Goal: Information Seeking & Learning: Learn about a topic

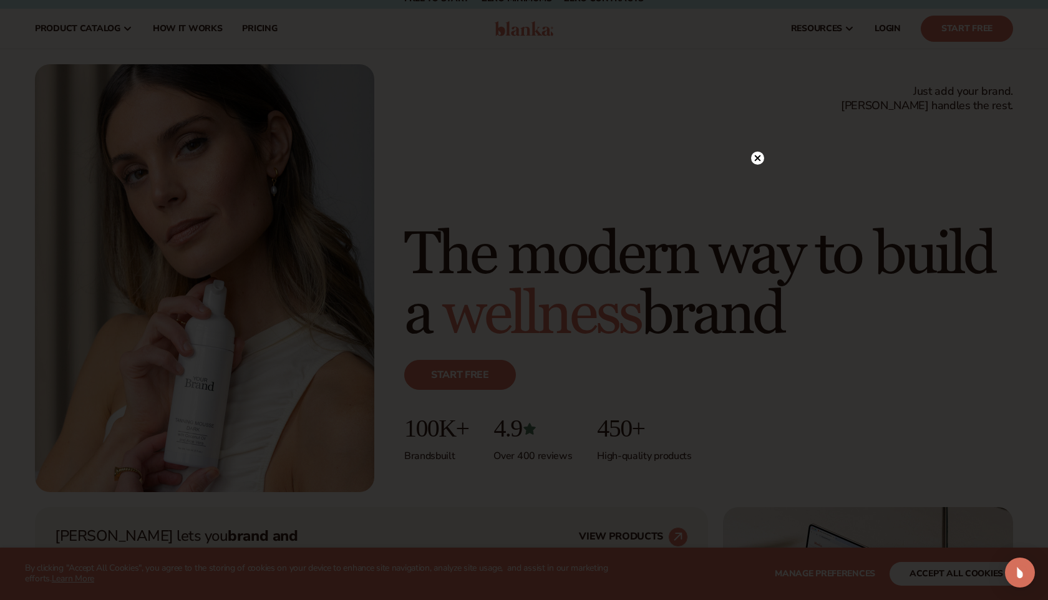
scroll to position [12, 0]
click at [751, 156] on circle at bounding box center [751, 158] width 13 height 13
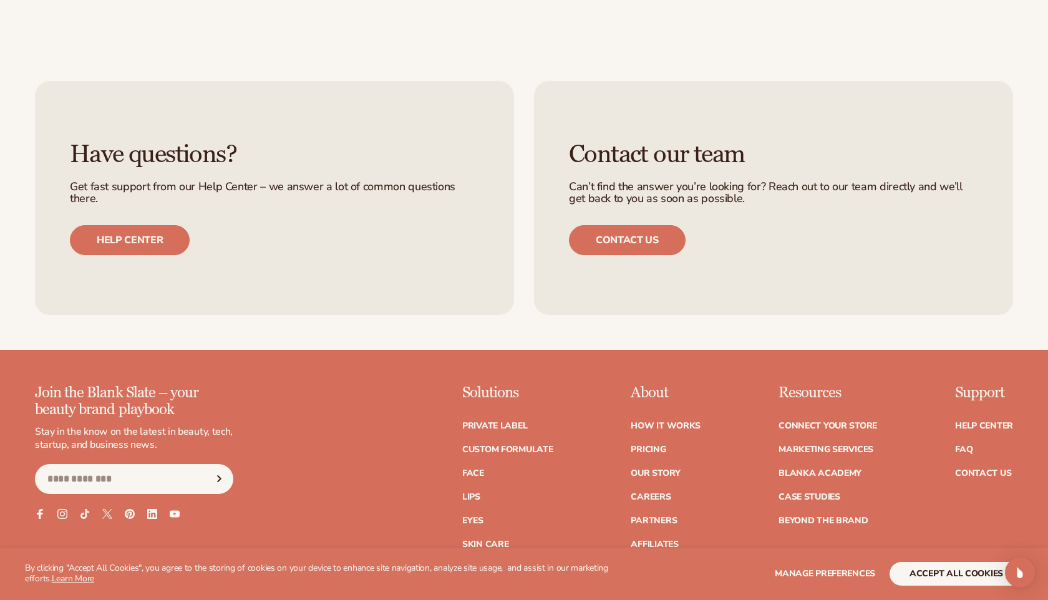
scroll to position [4815, 0]
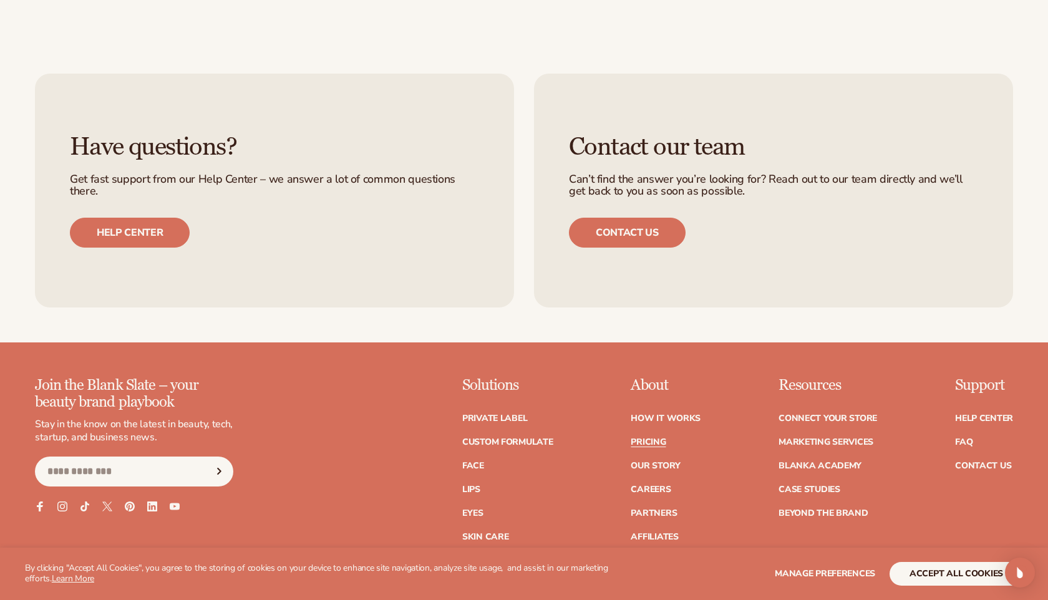
click at [644, 442] on link "Pricing" at bounding box center [648, 442] width 35 height 9
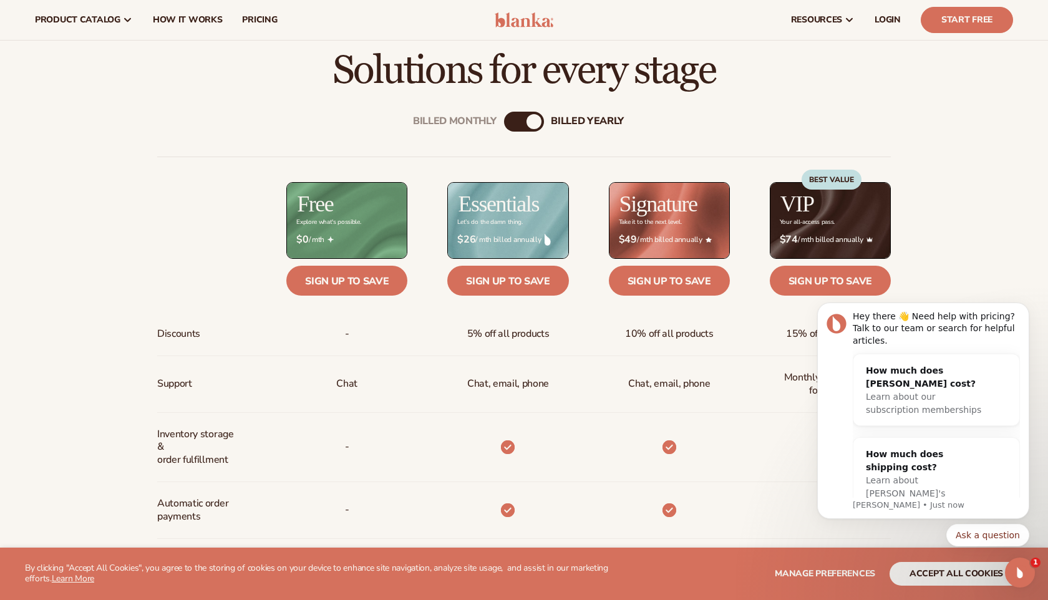
scroll to position [421, 0]
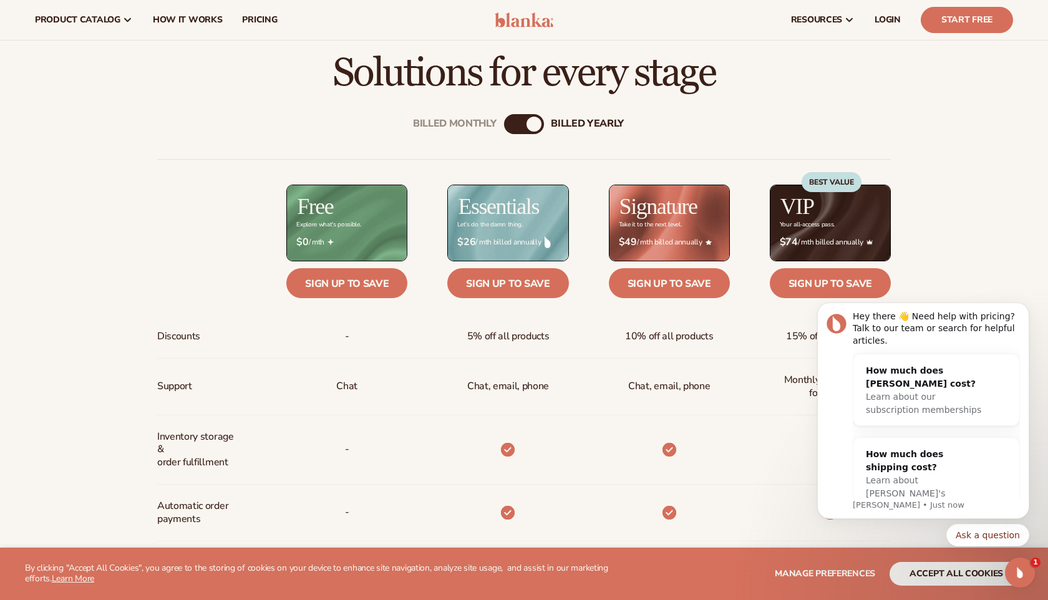
click at [518, 122] on div "Billed Monthly" at bounding box center [511, 124] width 15 height 15
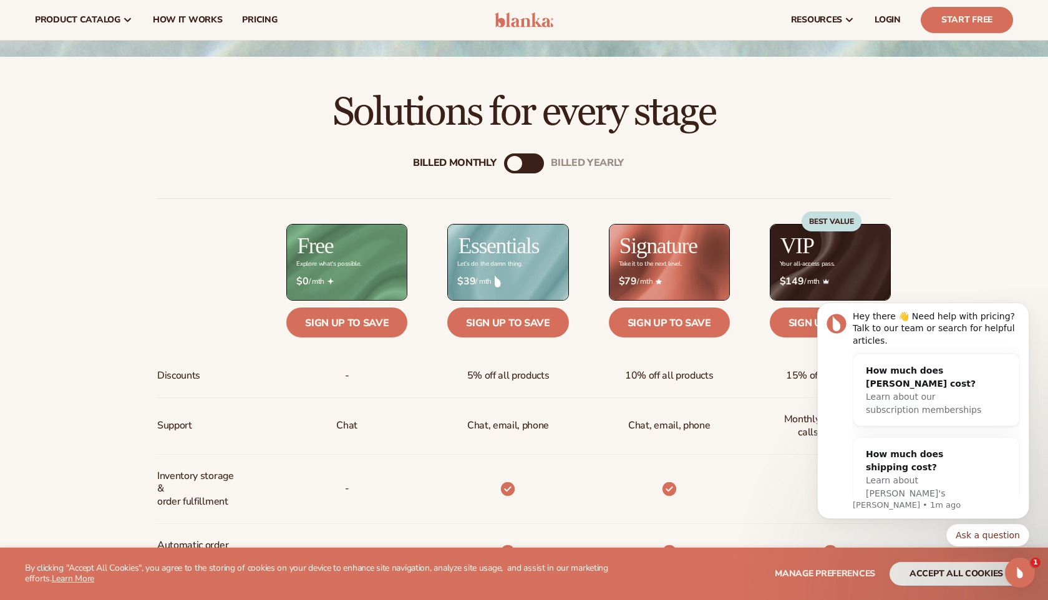
scroll to position [384, 0]
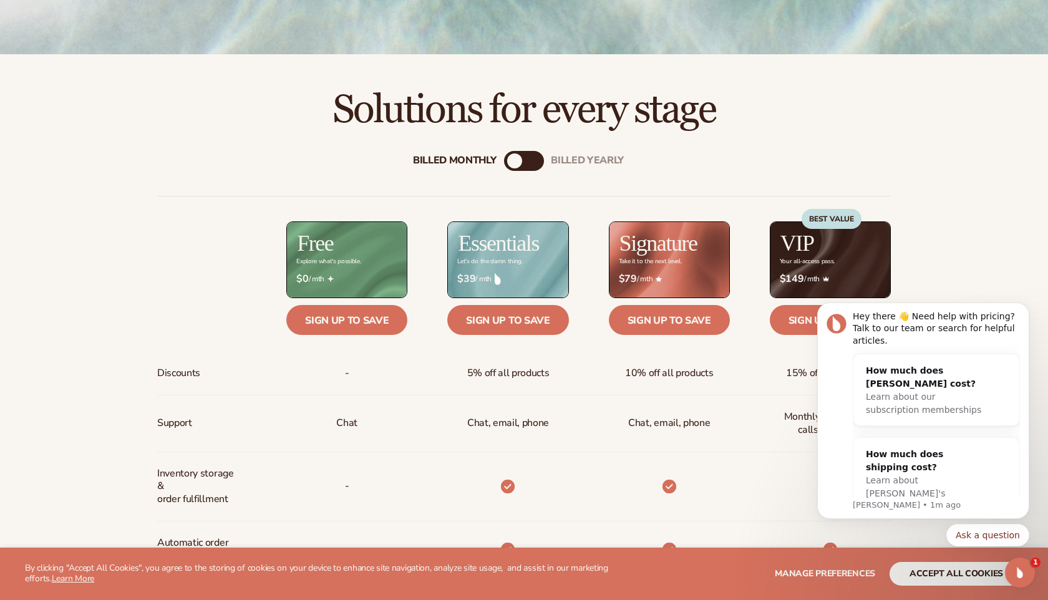
click at [530, 165] on div "Billed Monthly billed Yearly" at bounding box center [524, 161] width 40 height 20
click at [529, 161] on div "billed Yearly" at bounding box center [536, 160] width 15 height 15
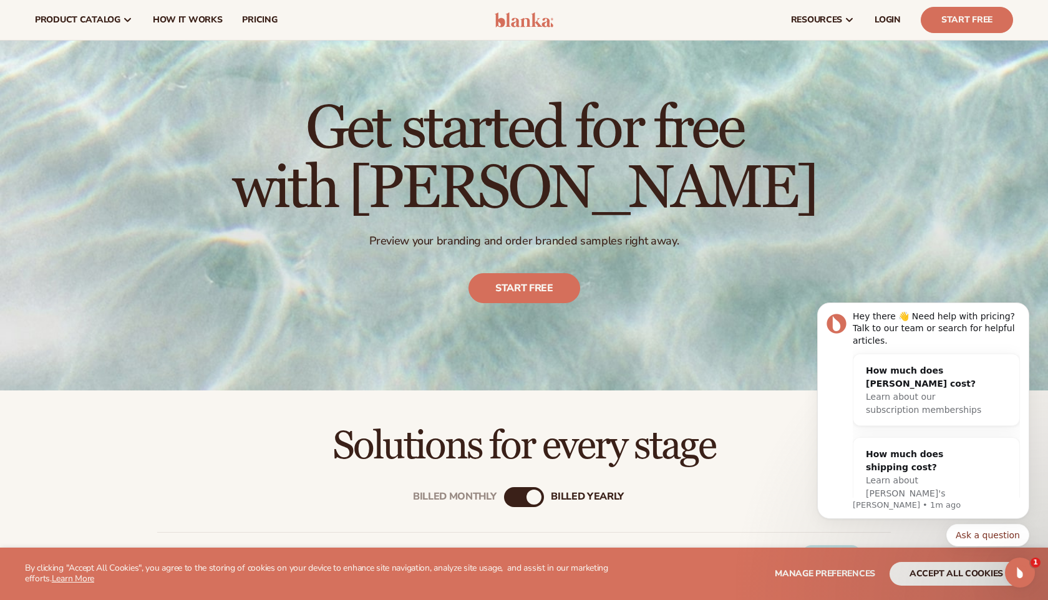
scroll to position [0, 0]
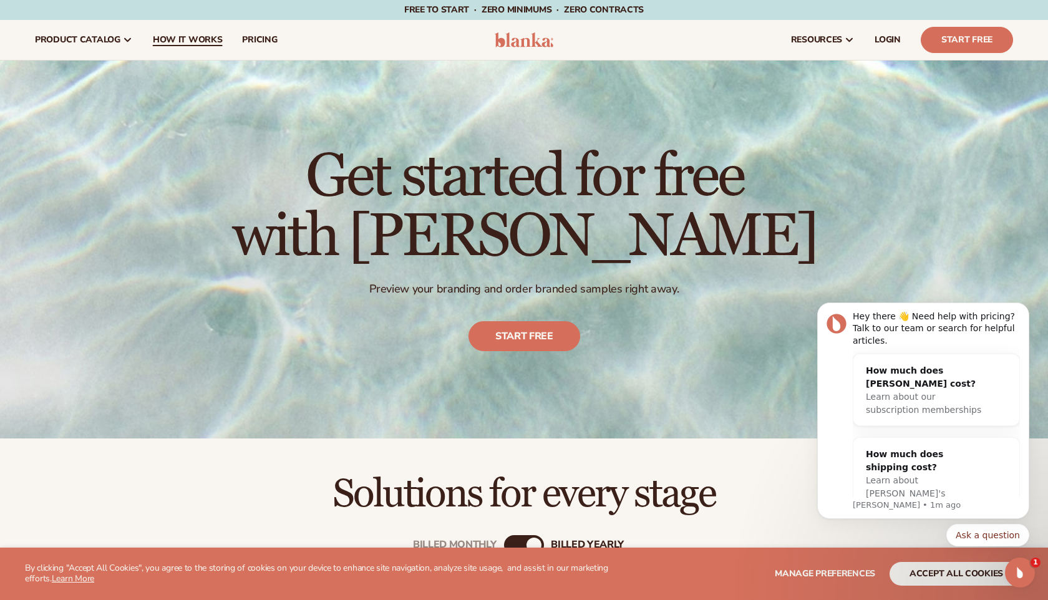
click at [191, 42] on span "How It Works" at bounding box center [188, 40] width 70 height 10
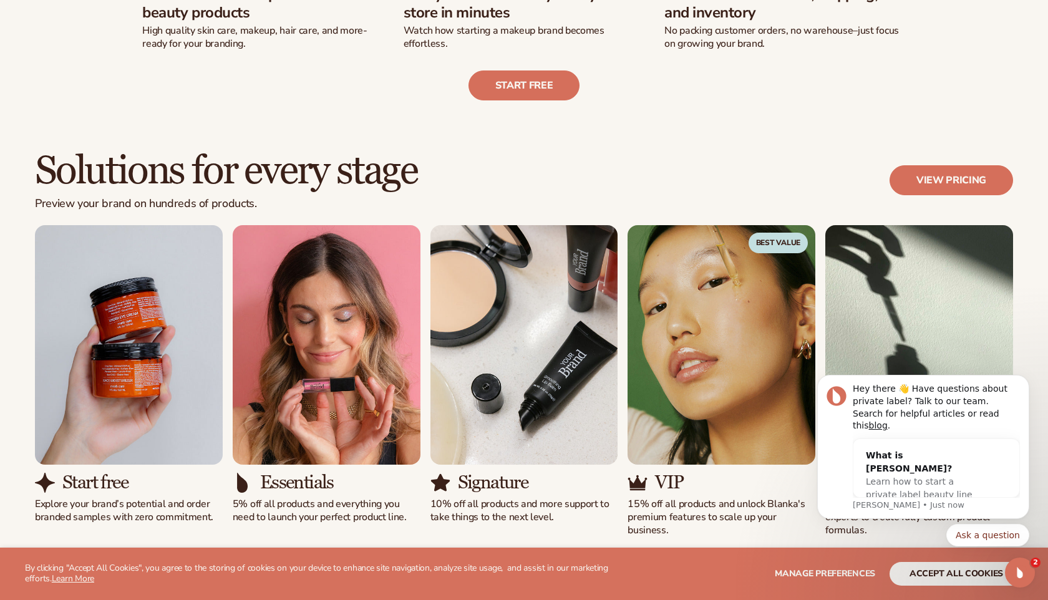
scroll to position [654, 0]
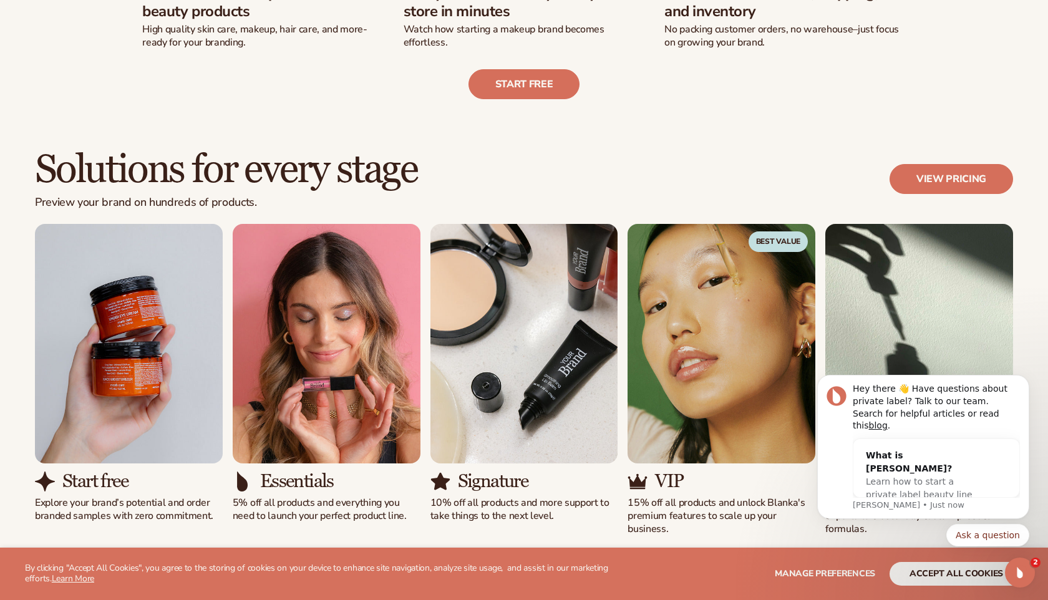
click at [348, 298] on img "2 / 5" at bounding box center [327, 344] width 188 height 240
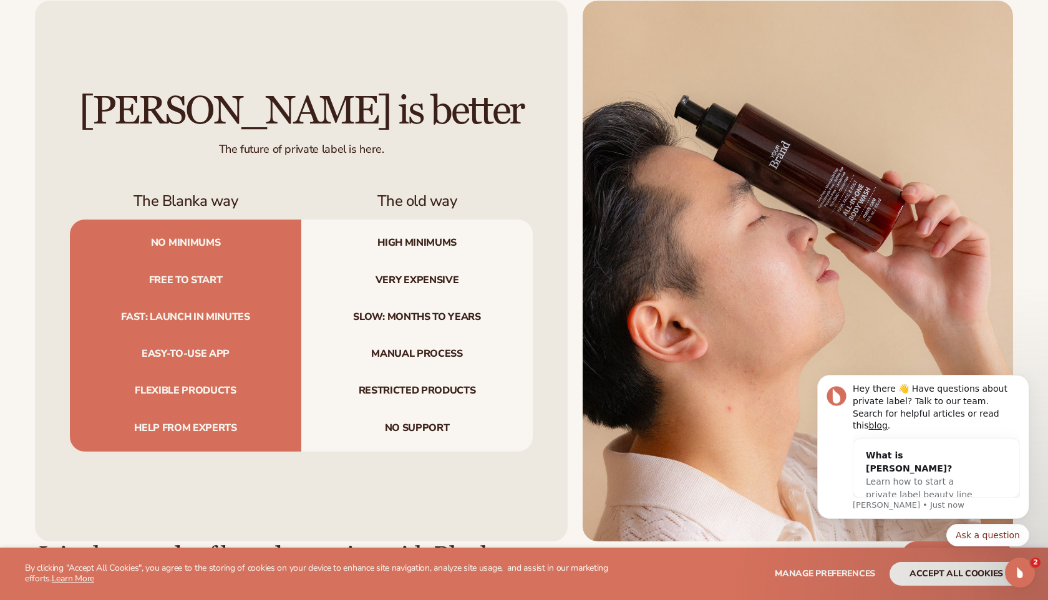
scroll to position [1215, 0]
